Goal: Task Accomplishment & Management: Use online tool/utility

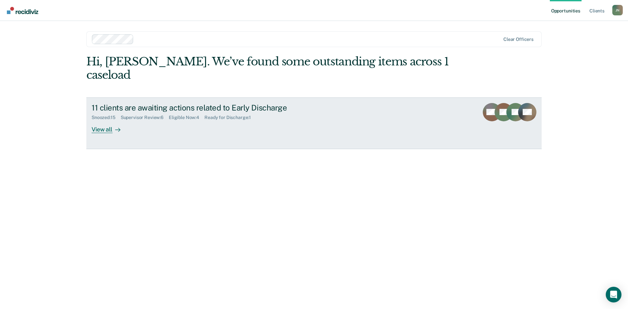
click at [109, 120] on div "View all" at bounding box center [110, 126] width 37 height 13
